Goal: Information Seeking & Learning: Learn about a topic

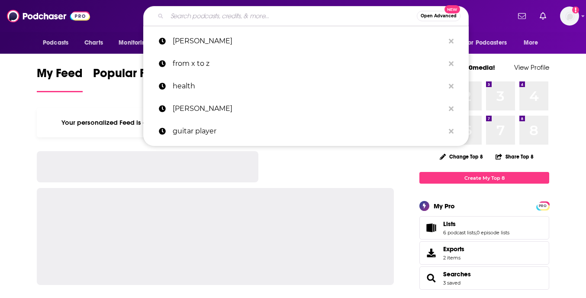
click at [245, 13] on input "Search podcasts, credits, & more..." at bounding box center [292, 16] width 250 height 14
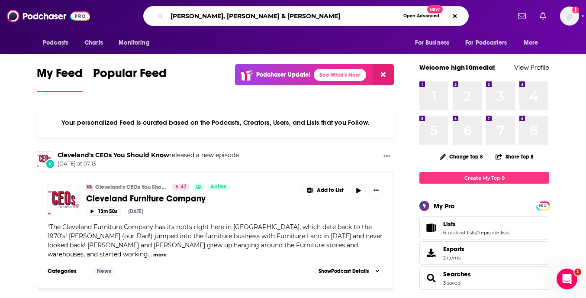
type input "[PERSON_NAME], [PERSON_NAME] & [PERSON_NAME]"
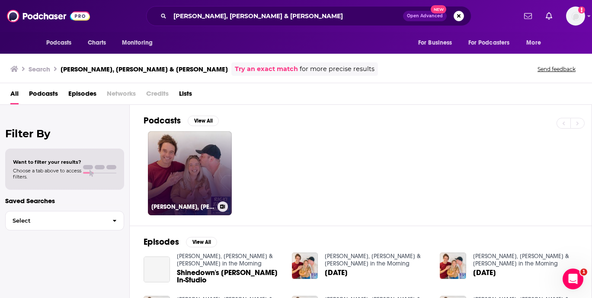
click at [218, 181] on link "[PERSON_NAME], [PERSON_NAME] & [PERSON_NAME] in the Morning" at bounding box center [190, 173] width 84 height 84
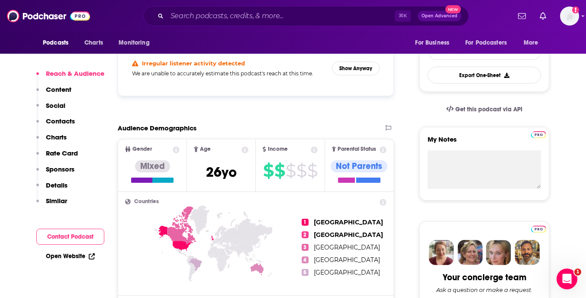
scroll to position [225, 0]
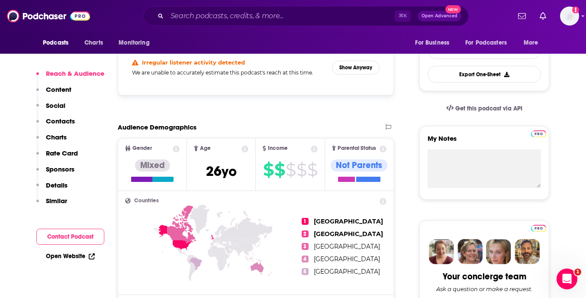
click at [57, 232] on button "Contact Podcast" at bounding box center [70, 236] width 68 height 16
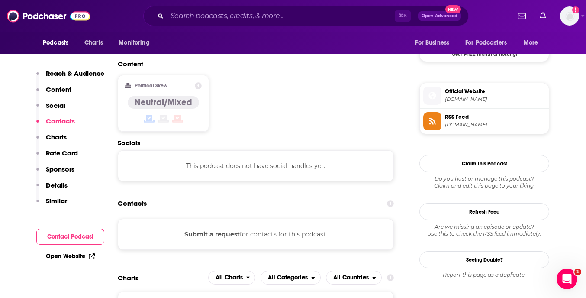
scroll to position [687, 0]
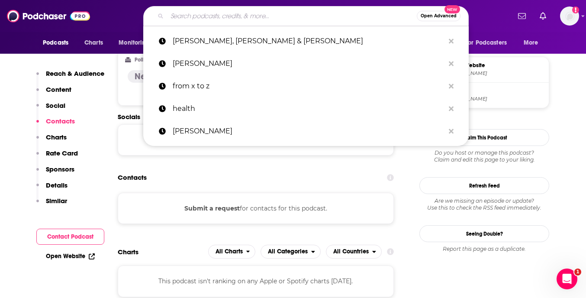
click at [277, 16] on input "Search podcasts, credits, & more..." at bounding box center [292, 16] width 250 height 14
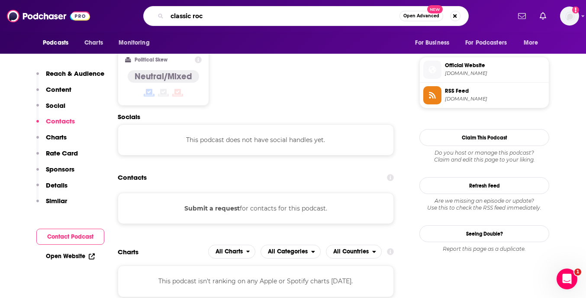
type input "classic rock"
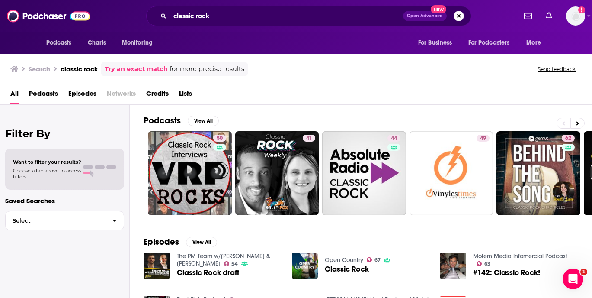
click at [584, 92] on div "All Podcasts Episodes Networks Credits Lists" at bounding box center [297, 96] width 575 height 18
click at [59, 269] on div "Filter By Want to filter your results? Choose a tab above to access filters. Sa…" at bounding box center [65, 254] width 130 height 298
